Goal: Task Accomplishment & Management: Manage account settings

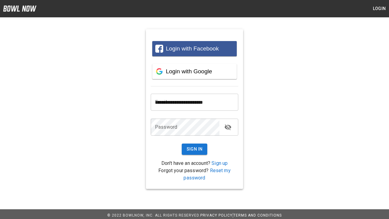
type input "**********"
click at [194, 149] on button "Sign In" at bounding box center [195, 148] width 26 height 11
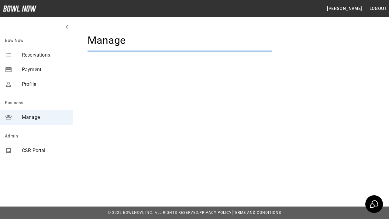
click at [36, 117] on span "Manage" at bounding box center [45, 117] width 46 height 7
